Goal: Task Accomplishment & Management: Manage account settings

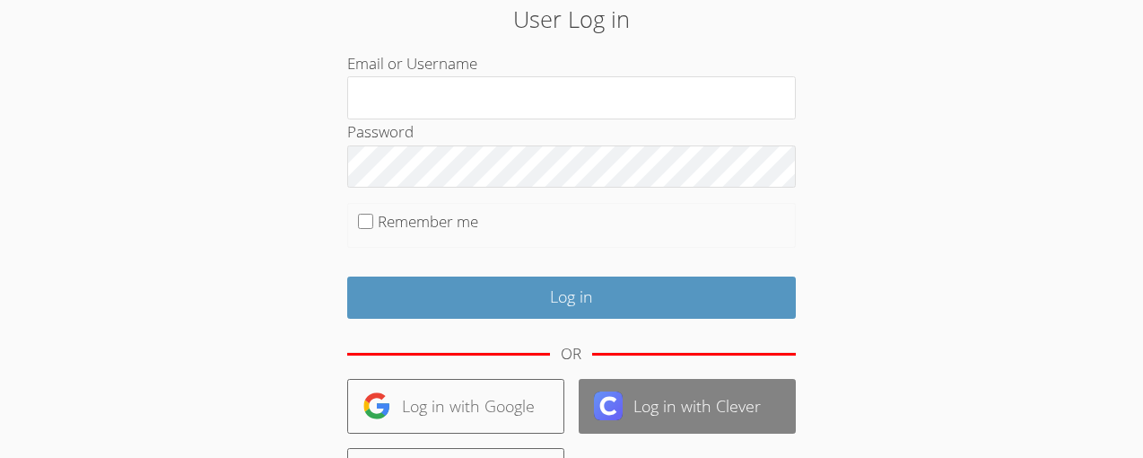
scroll to position [153, 0]
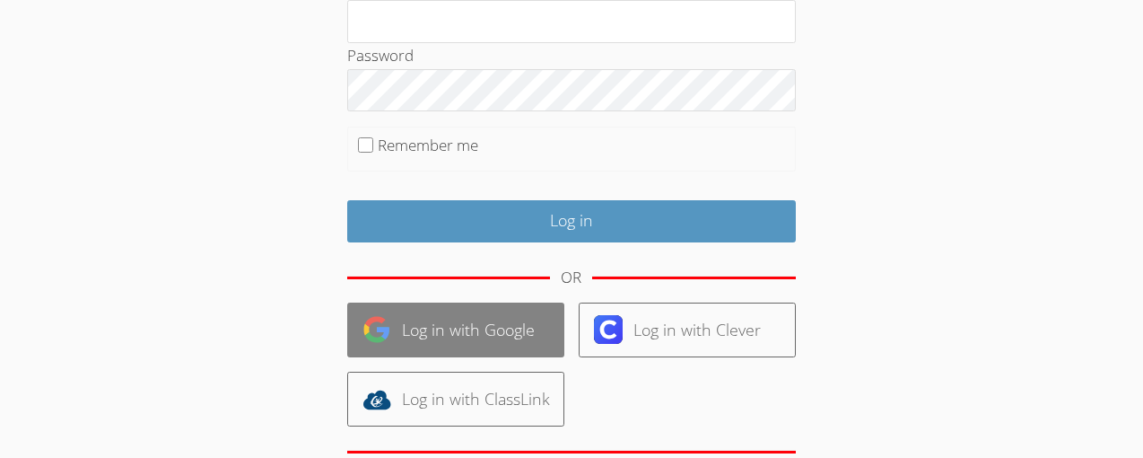
click at [449, 339] on link "Log in with Google" at bounding box center [455, 329] width 217 height 55
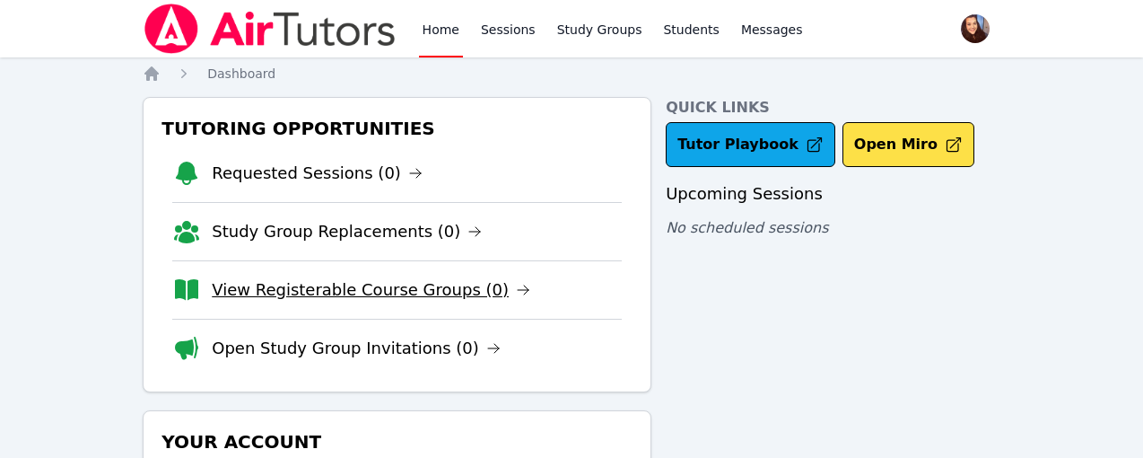
click at [345, 293] on link "View Registerable Course Groups (0)" at bounding box center [371, 289] width 319 height 25
